Goal: Task Accomplishment & Management: Complete application form

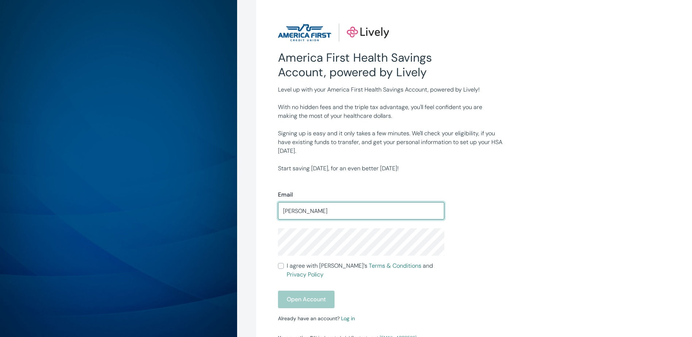
type input "sara.k.grider@gmail.com"
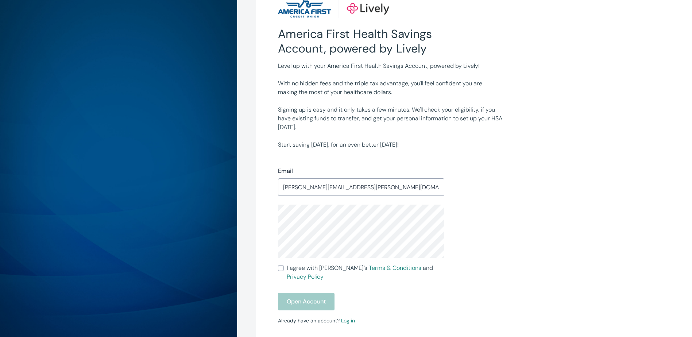
scroll to position [36, 0]
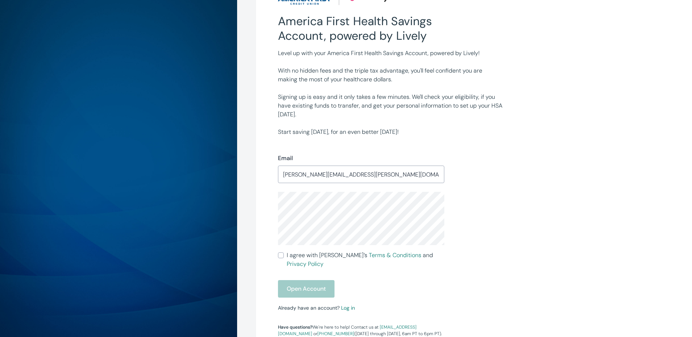
click at [281, 256] on input "I agree with Lively’s Terms & Conditions and Privacy Policy" at bounding box center [281, 255] width 6 height 6
checkbox input "true"
click at [311, 280] on button "Open Account" at bounding box center [306, 289] width 57 height 18
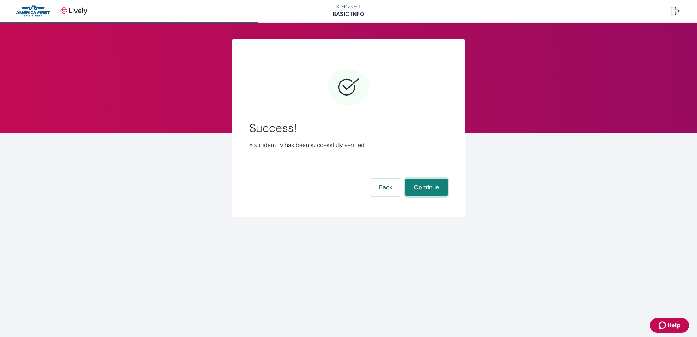
click at [411, 186] on button "Continue" at bounding box center [427, 188] width 42 height 18
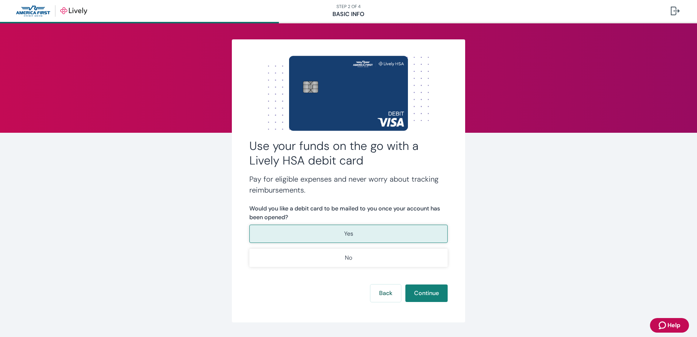
click at [349, 227] on button "Yes" at bounding box center [348, 234] width 198 height 18
click at [415, 292] on button "Continue" at bounding box center [427, 293] width 42 height 18
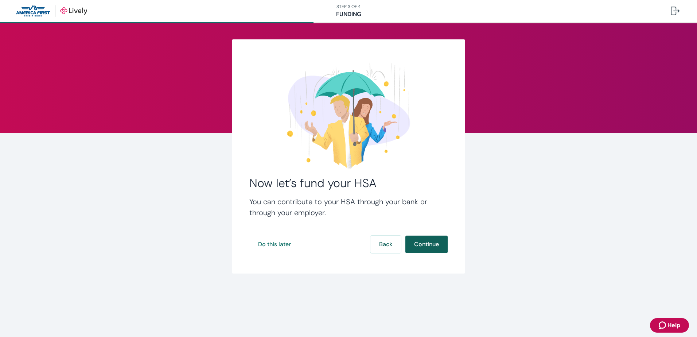
click at [431, 243] on button "Continue" at bounding box center [427, 245] width 42 height 18
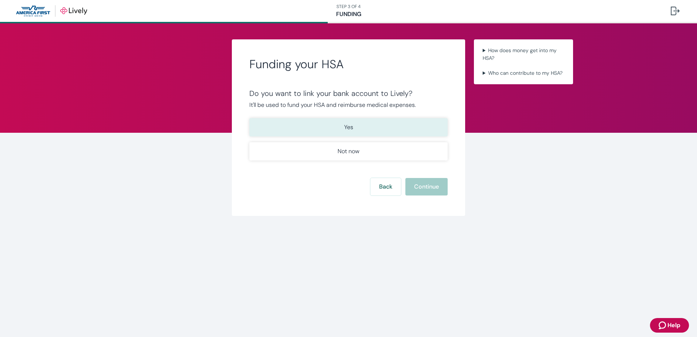
click at [366, 124] on button "Yes" at bounding box center [348, 127] width 198 height 18
click at [414, 189] on button "Continue" at bounding box center [427, 187] width 42 height 18
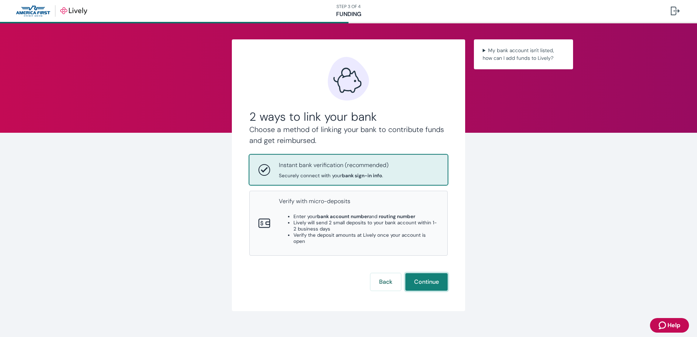
click at [418, 273] on button "Continue" at bounding box center [427, 282] width 42 height 18
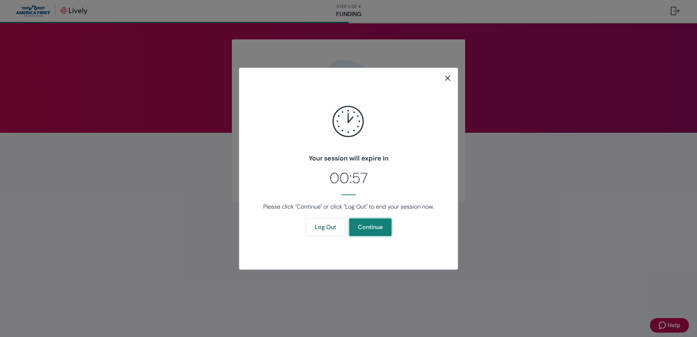
click at [372, 225] on button "Continue" at bounding box center [370, 227] width 42 height 18
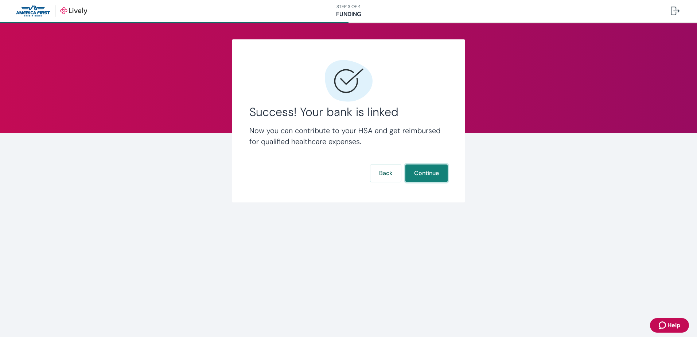
click at [417, 171] on button "Continue" at bounding box center [427, 173] width 42 height 18
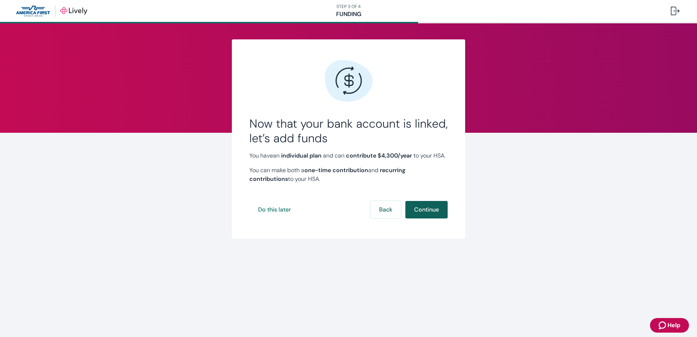
click at [417, 218] on button "Continue" at bounding box center [427, 210] width 42 height 18
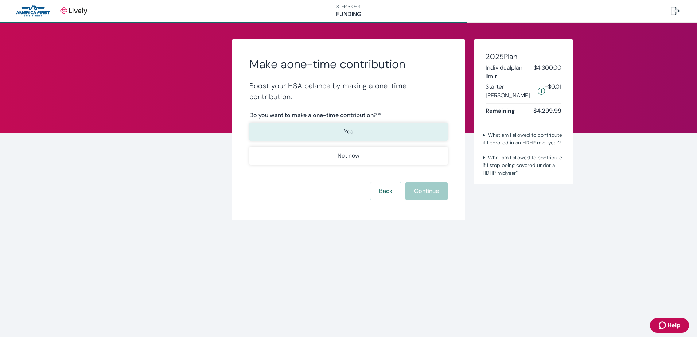
click at [370, 133] on button "Yes" at bounding box center [348, 132] width 198 height 18
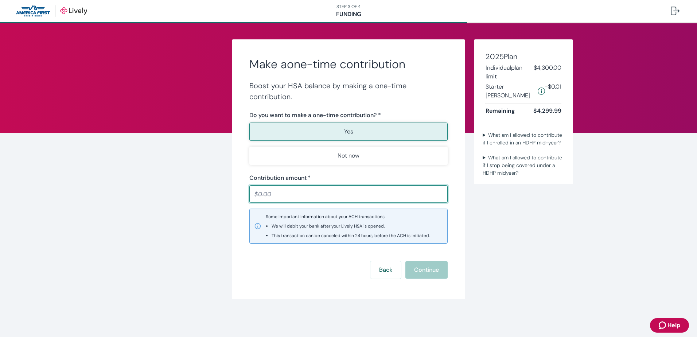
click at [336, 192] on input "Contribution amount   *" at bounding box center [348, 194] width 198 height 15
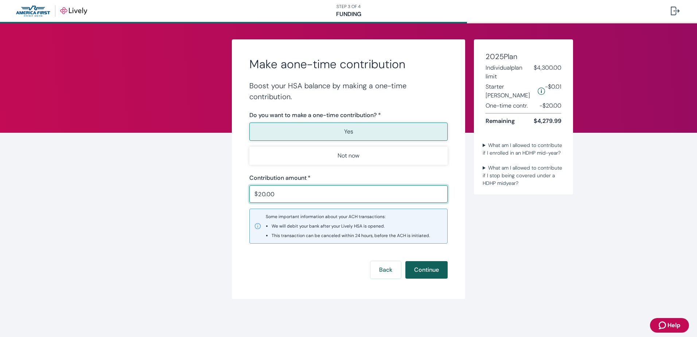
type input "20.00"
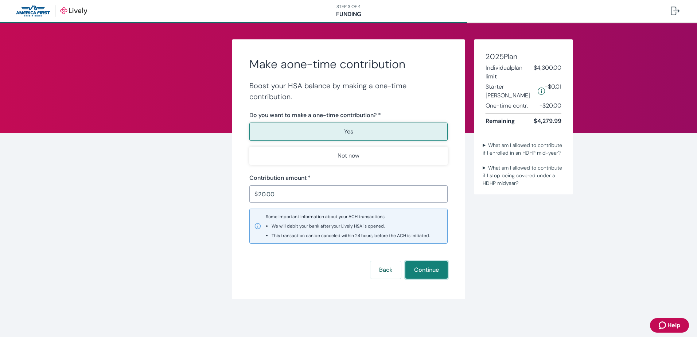
click at [419, 268] on button "Continue" at bounding box center [427, 270] width 42 height 18
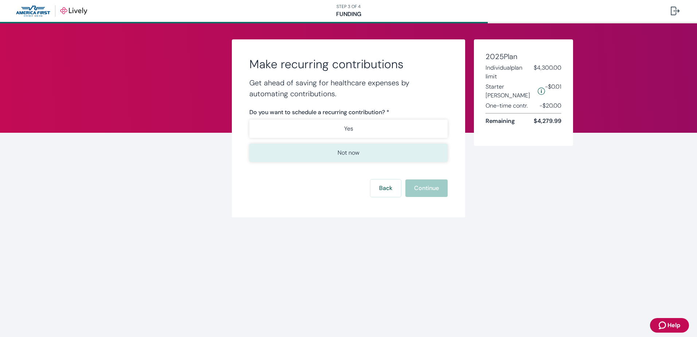
click at [344, 154] on p "Not now" at bounding box center [349, 152] width 22 height 9
click at [429, 186] on button "Continue" at bounding box center [427, 188] width 42 height 18
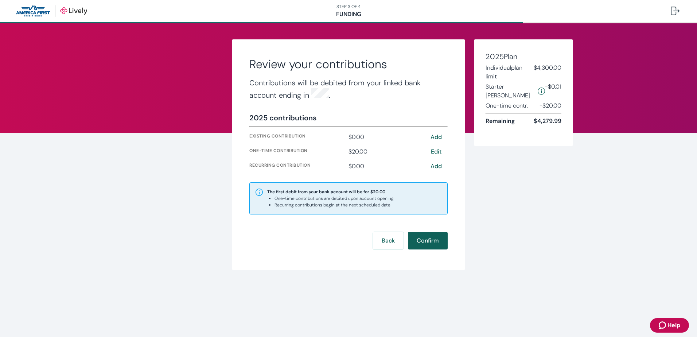
click at [433, 239] on button "Confirm" at bounding box center [428, 241] width 40 height 18
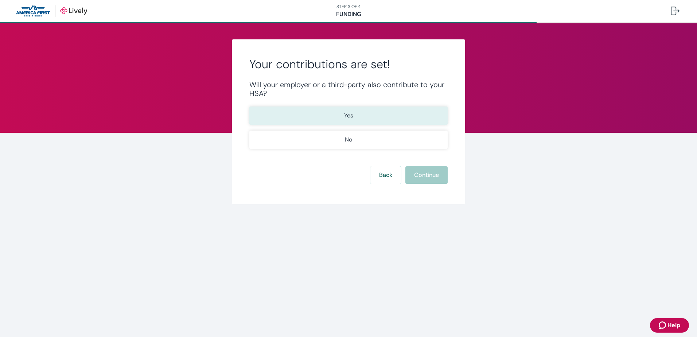
click at [304, 111] on button "Yes" at bounding box center [348, 115] width 198 height 18
click at [416, 181] on button "Continue" at bounding box center [427, 175] width 42 height 18
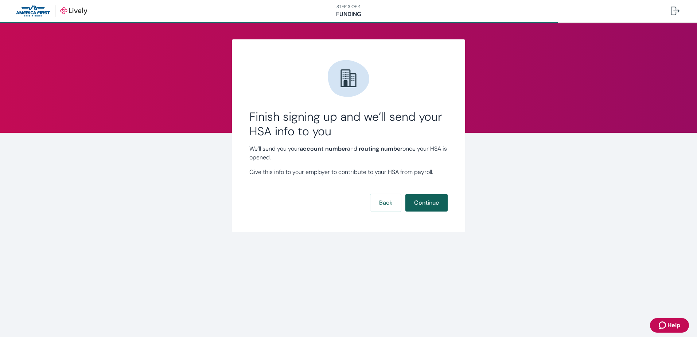
click at [418, 199] on button "Continue" at bounding box center [427, 203] width 42 height 18
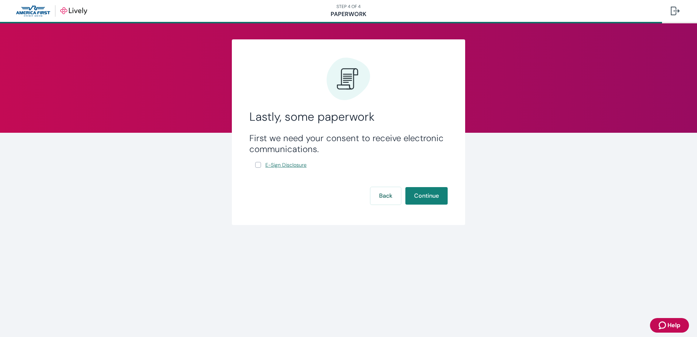
click at [290, 164] on span "E-Sign Disclosure" at bounding box center [286, 165] width 41 height 8
drag, startPoint x: 258, startPoint y: 165, endPoint x: 264, endPoint y: 168, distance: 6.5
click at [258, 165] on input "E-Sign Disclosure" at bounding box center [258, 165] width 6 height 6
checkbox input "true"
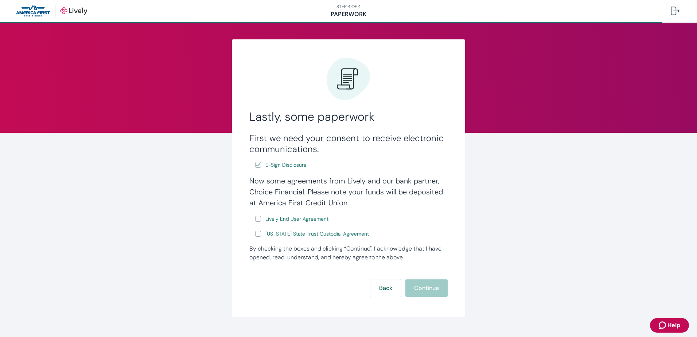
click at [256, 219] on input "Lively End User Agreement" at bounding box center [258, 219] width 6 height 6
checkbox input "true"
click at [255, 235] on input "[US_STATE] State Trust Custodial Agreement" at bounding box center [258, 234] width 6 height 6
checkbox input "true"
click at [418, 280] on button "Continue" at bounding box center [427, 288] width 42 height 18
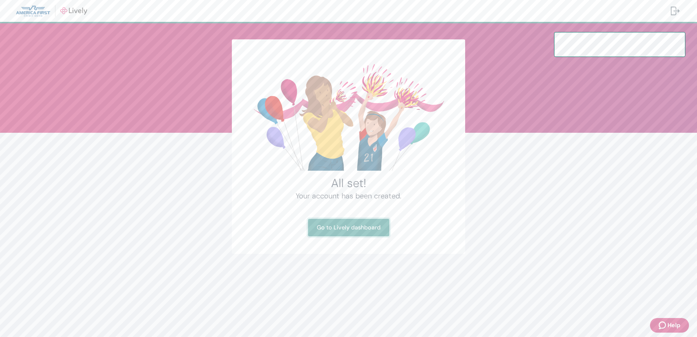
click at [346, 226] on link "Go to Lively dashboard" at bounding box center [348, 228] width 81 height 18
